Goal: Information Seeking & Learning: Check status

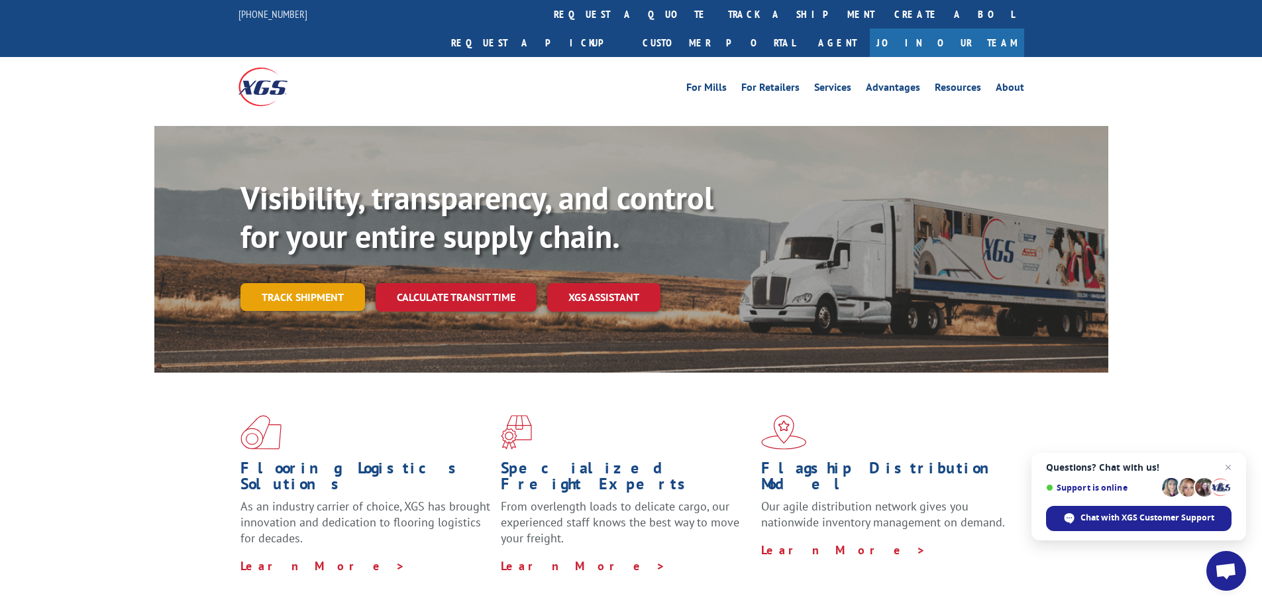
click at [333, 283] on link "Track shipment" at bounding box center [302, 297] width 125 height 28
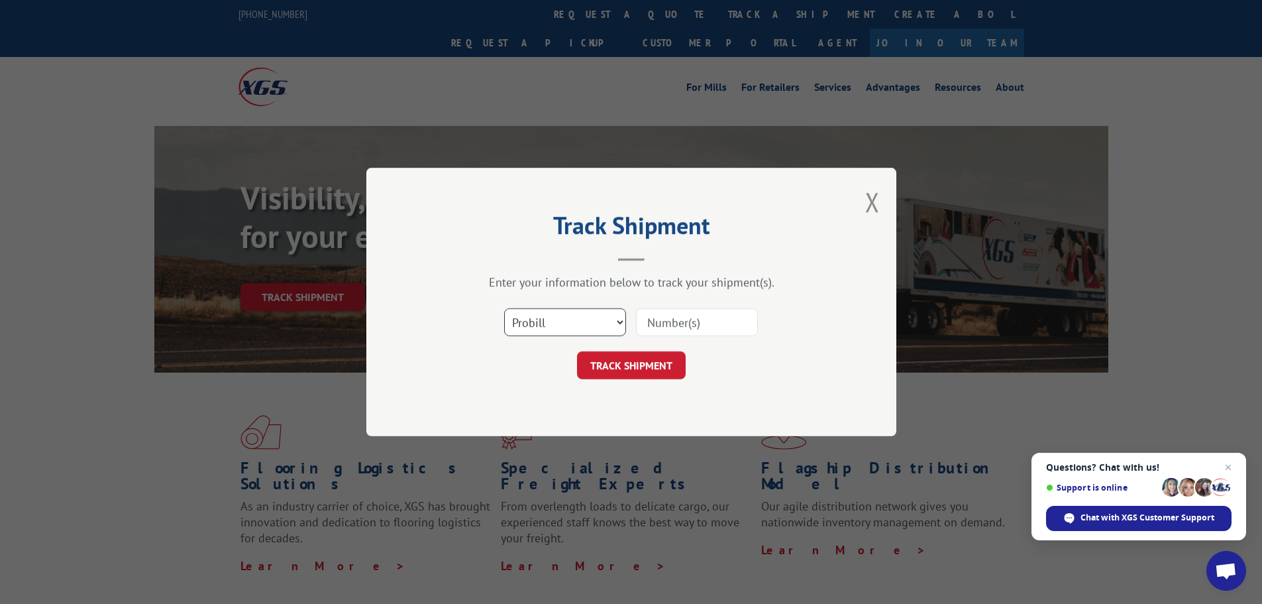
drag, startPoint x: 593, startPoint y: 313, endPoint x: 591, endPoint y: 321, distance: 8.8
click at [593, 313] on select "Select category... Probill BOL PO" at bounding box center [565, 322] width 122 height 28
select select "bol"
click at [504, 308] on select "Select category... Probill BOL PO" at bounding box center [565, 322] width 122 height 28
paste input "7063880"
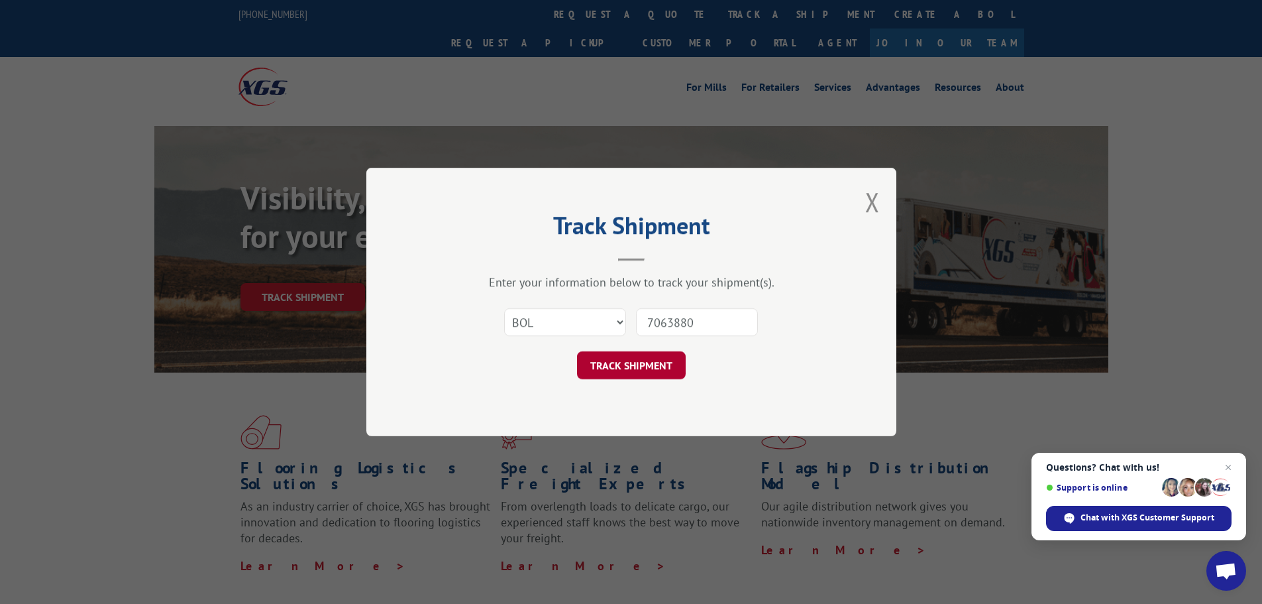
type input "7063880"
click at [640, 366] on button "TRACK SHIPMENT" at bounding box center [631, 365] width 109 height 28
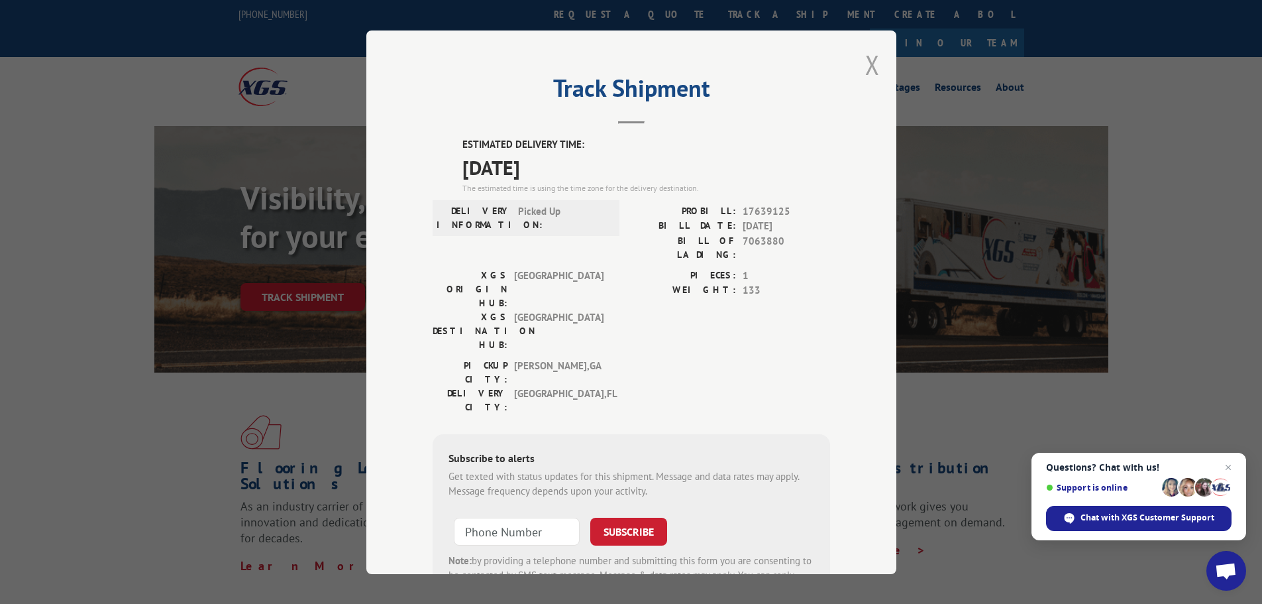
click at [865, 62] on button "Close modal" at bounding box center [872, 64] width 15 height 35
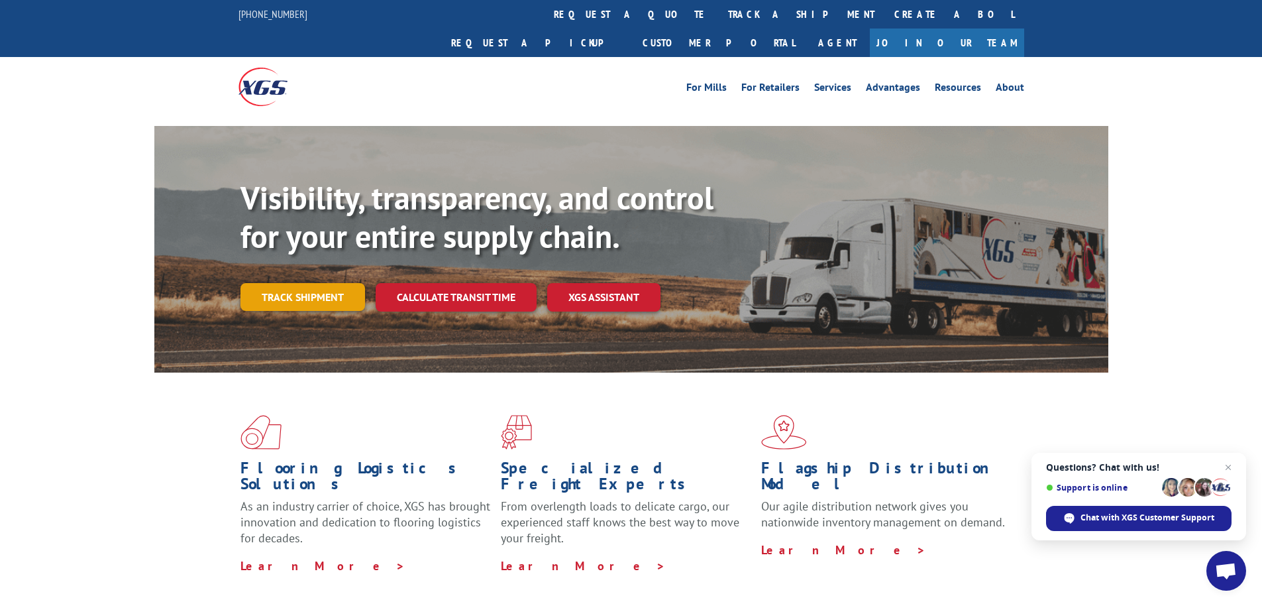
click at [268, 283] on link "Track shipment" at bounding box center [302, 297] width 125 height 28
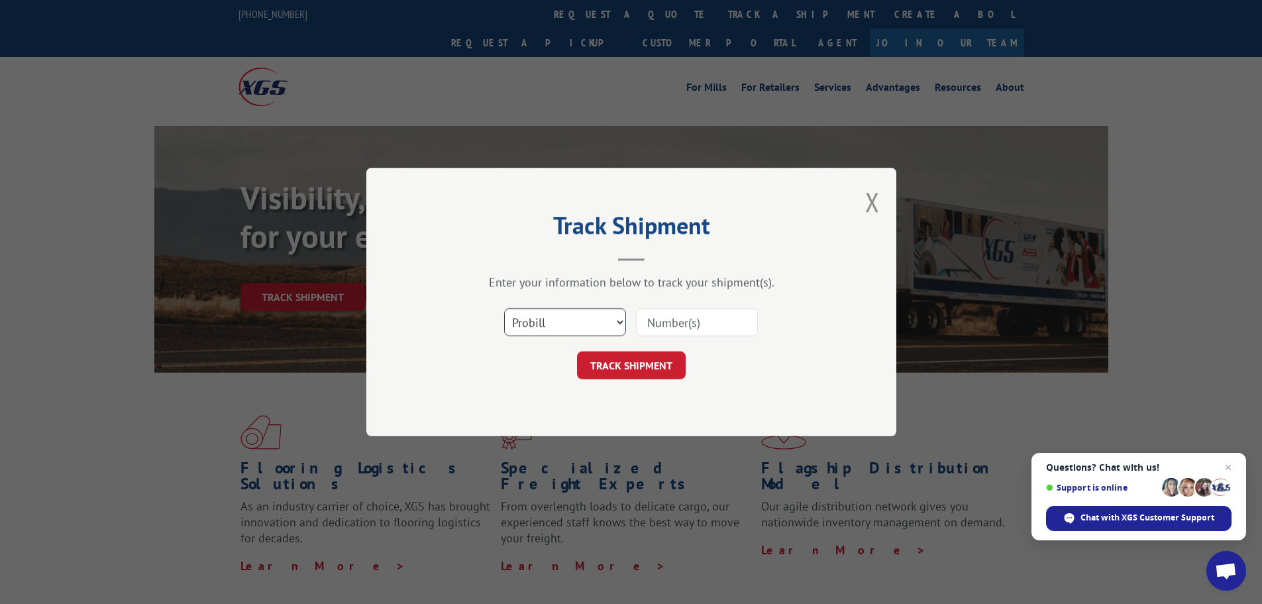
click at [569, 329] on select "Select category... Probill BOL PO" at bounding box center [565, 322] width 122 height 28
select select "bol"
click at [504, 308] on select "Select category... Probill BOL PO" at bounding box center [565, 322] width 122 height 28
paste input "7063881"
type input "7063881"
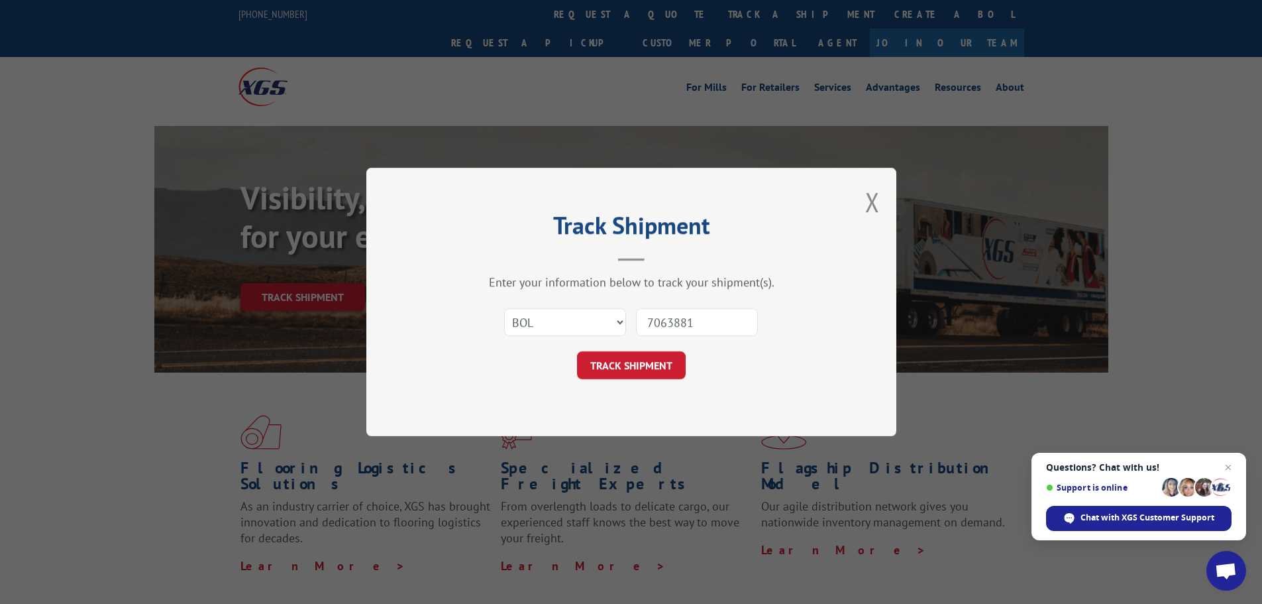
click at [665, 368] on button "TRACK SHIPMENT" at bounding box center [631, 365] width 109 height 28
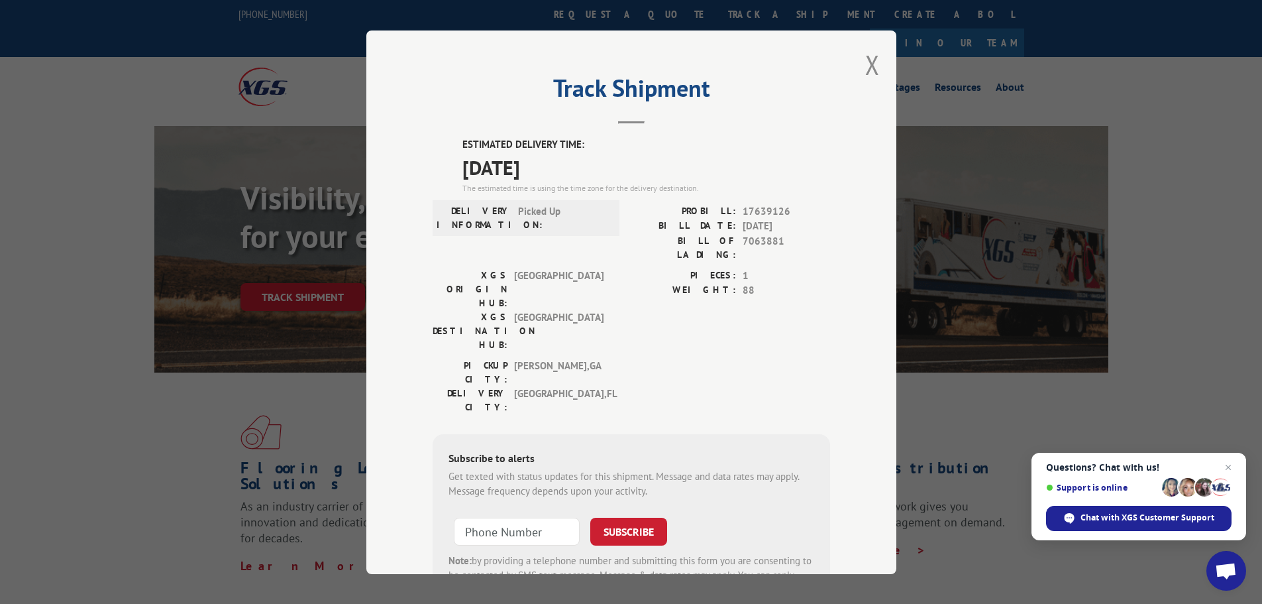
click at [121, 158] on div "Track Shipment ESTIMATED DELIVERY TIME: [DATE] The estimated time is using the …" at bounding box center [631, 302] width 1262 height 604
click at [865, 60] on button "Close modal" at bounding box center [872, 64] width 15 height 35
